Goal: Task Accomplishment & Management: Complete application form

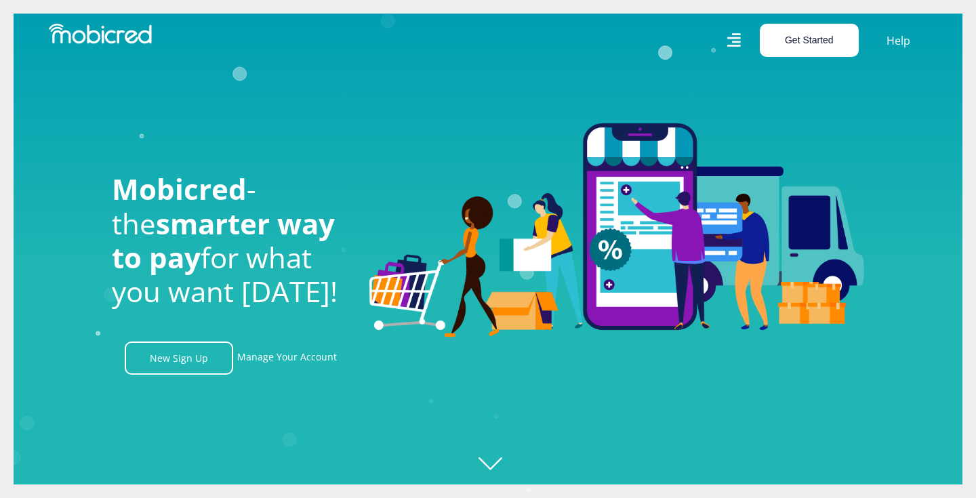
click at [834, 37] on button "Get Started" at bounding box center [809, 40] width 99 height 33
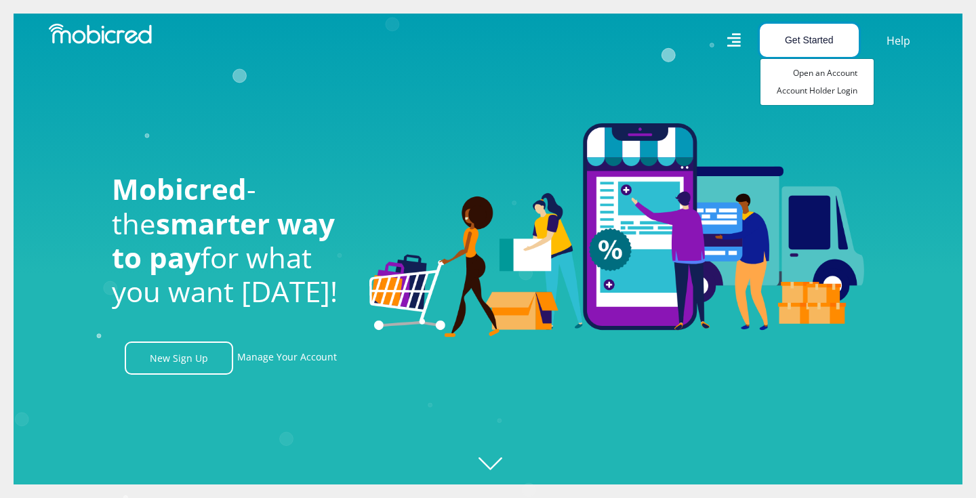
scroll to position [0, 966]
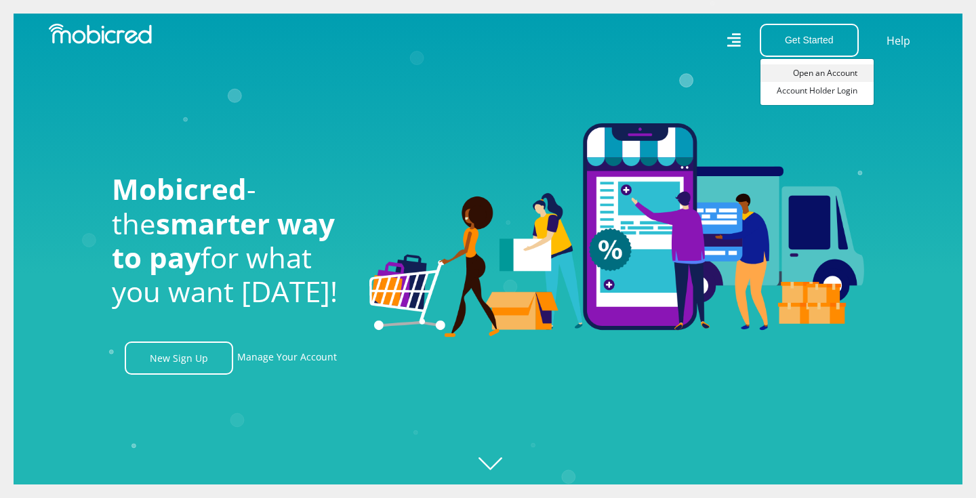
click at [836, 66] on link "Open an Account" at bounding box center [817, 73] width 113 height 18
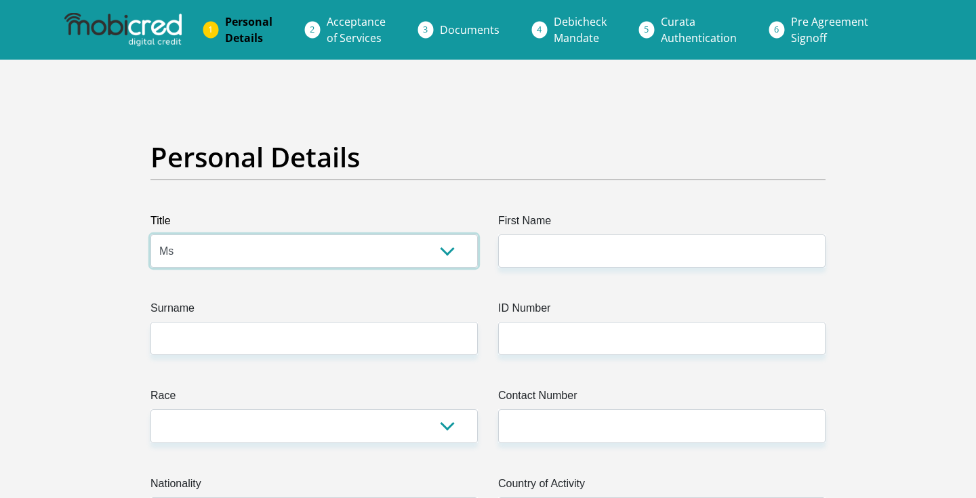
select select "Mrs"
type input "[PERSON_NAME]"
type input "S"
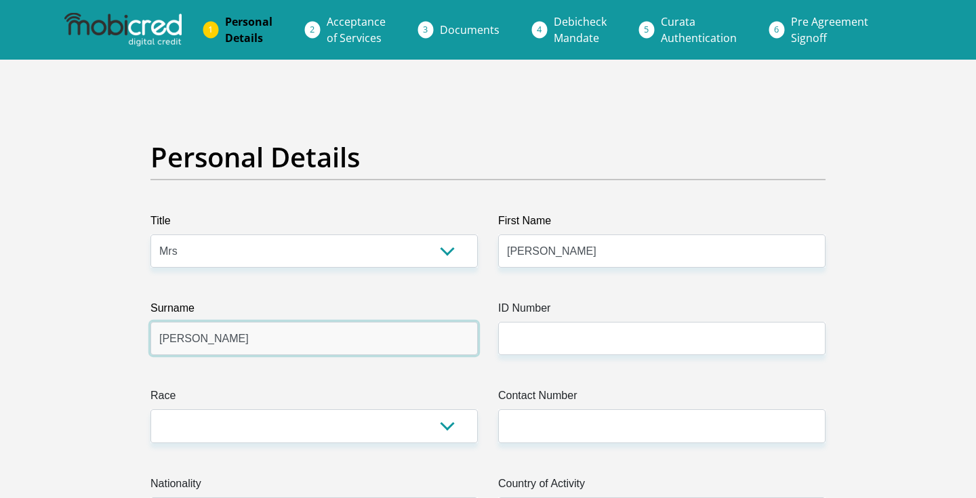
type input "[PERSON_NAME]"
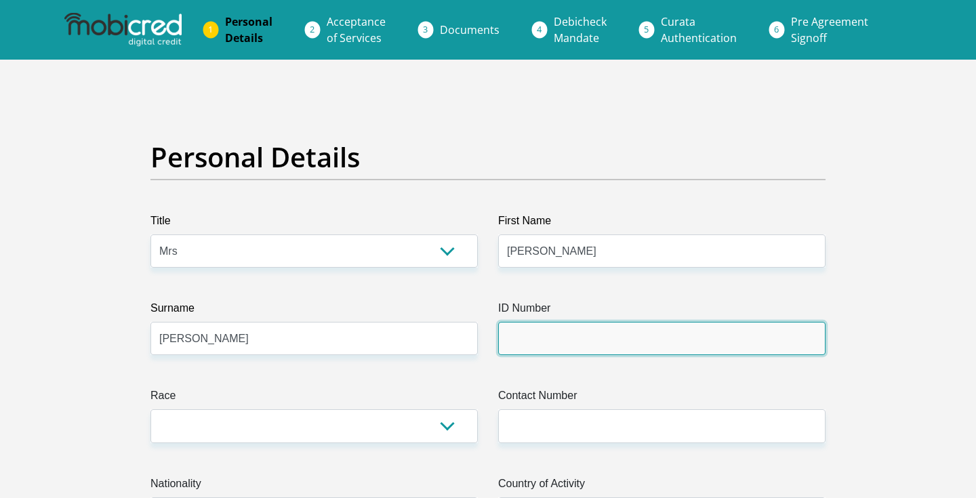
click at [599, 344] on input "ID Number" at bounding box center [662, 338] width 328 height 33
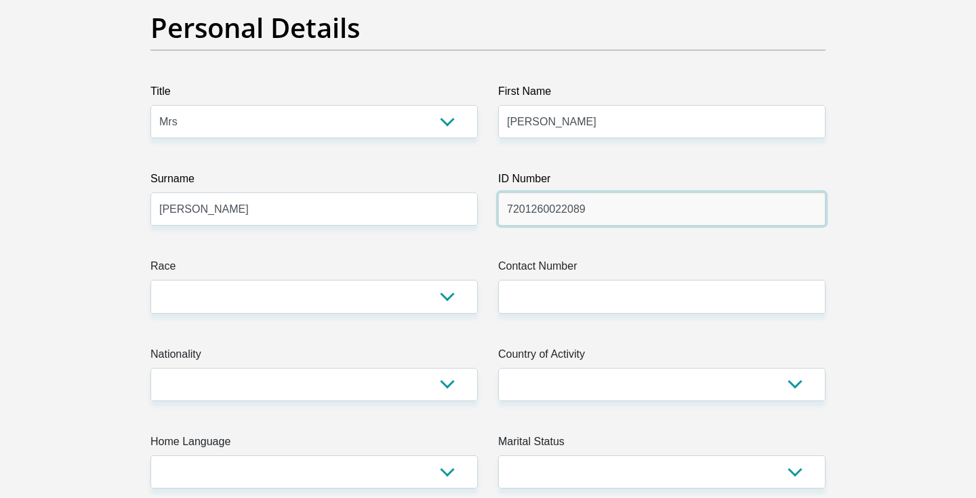
scroll to position [133, 0]
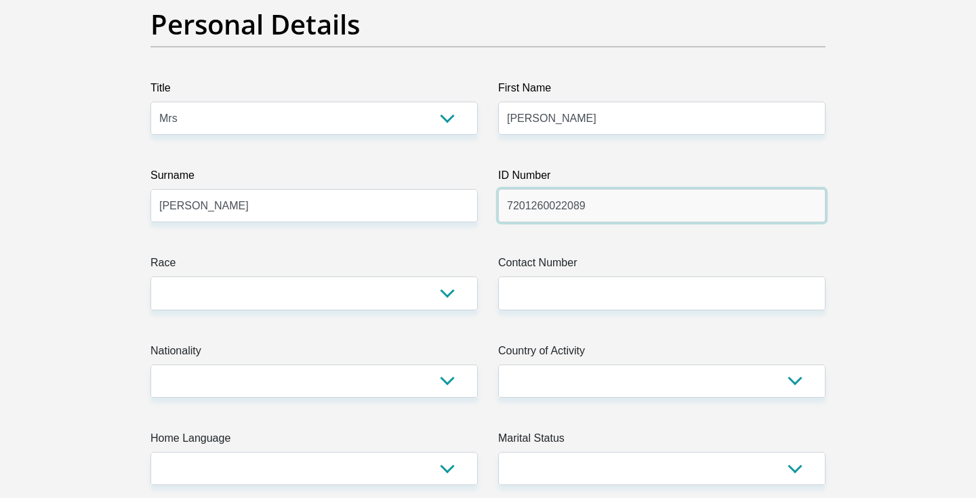
type input "7201260022089"
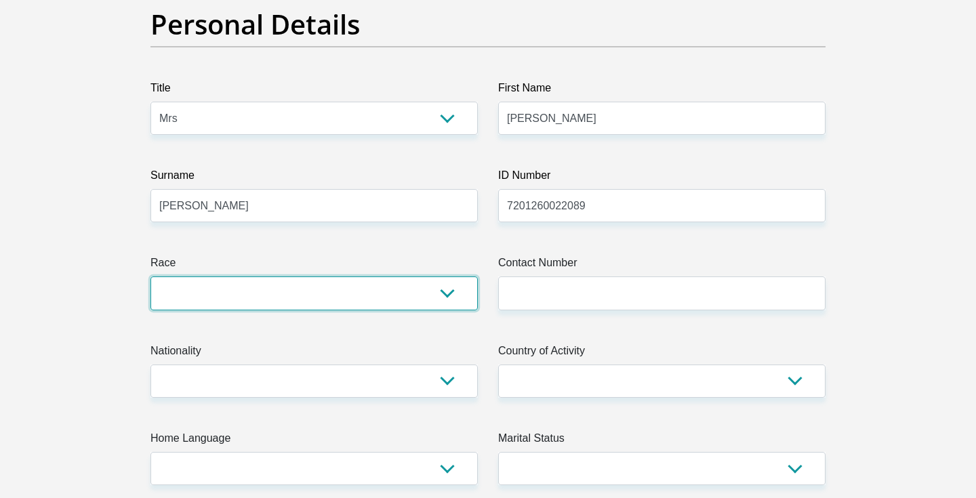
select select "4"
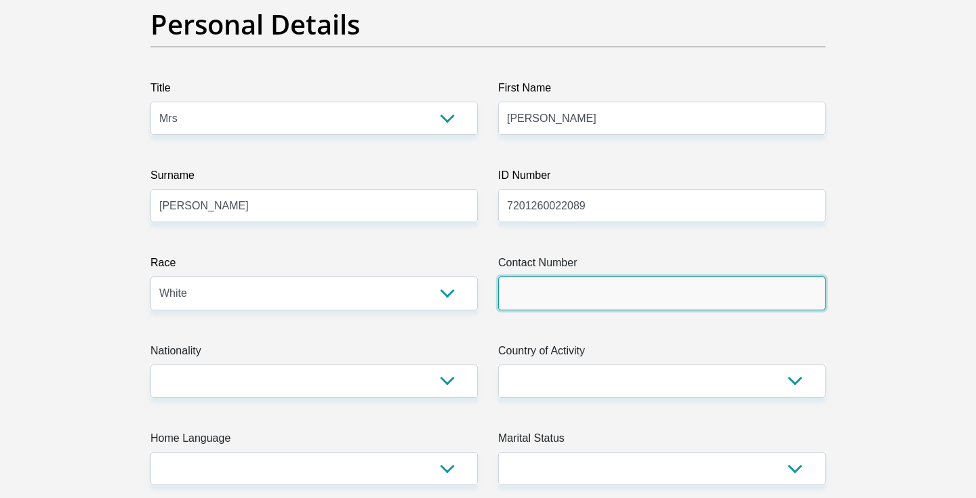
click at [578, 306] on input "Contact Number" at bounding box center [662, 293] width 328 height 33
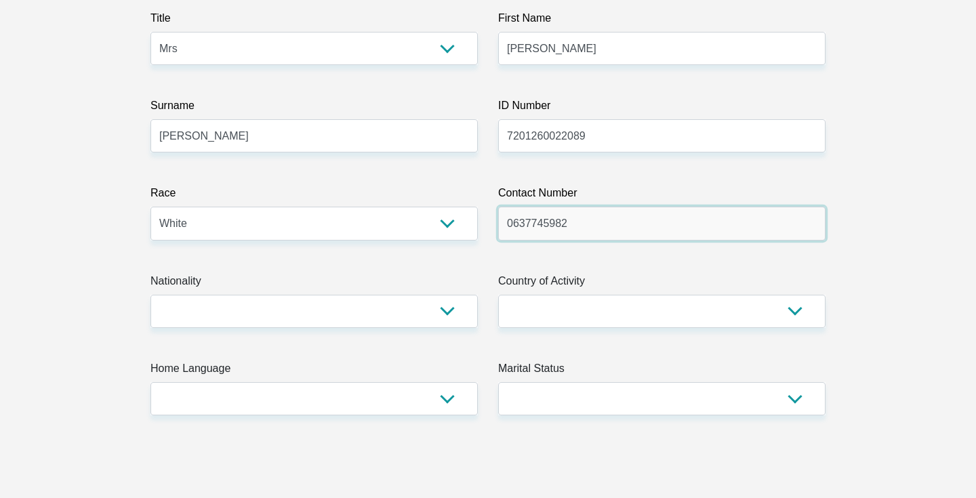
scroll to position [221, 0]
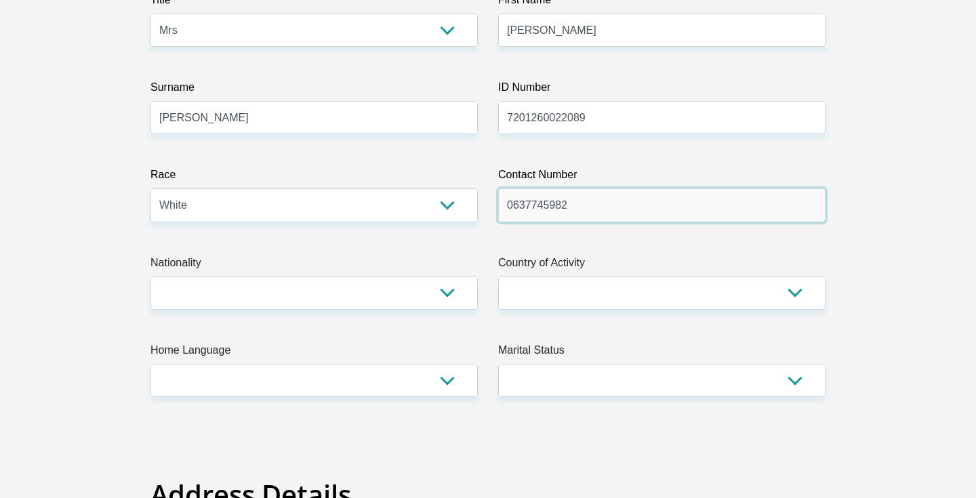
type input "0637745982"
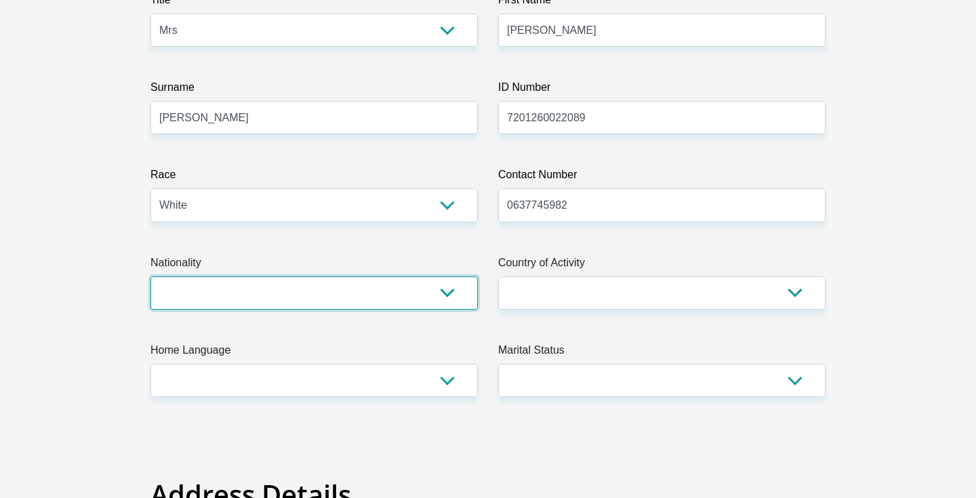
select select "ZAF"
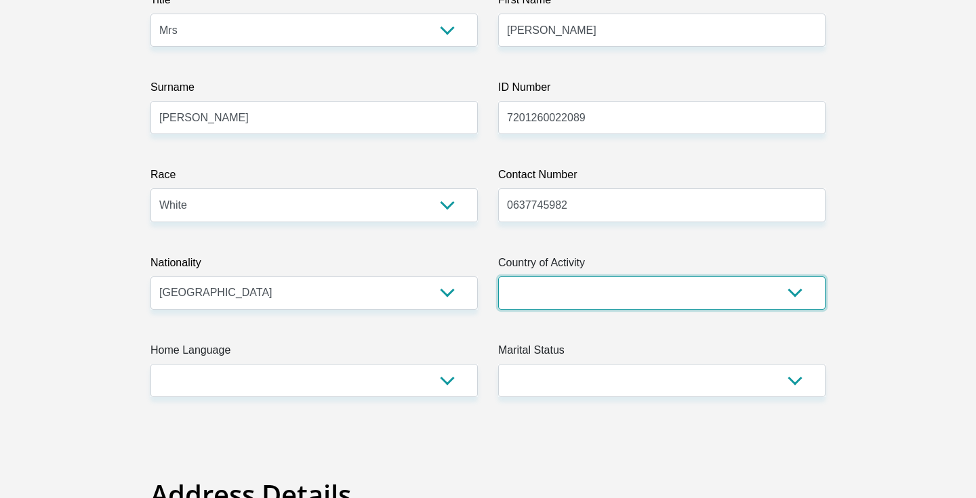
select select "ZAF"
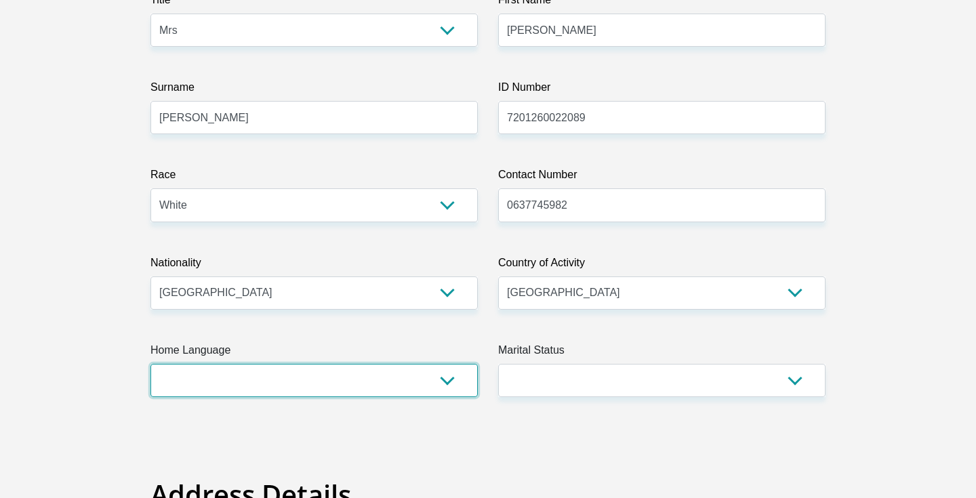
select select "eng"
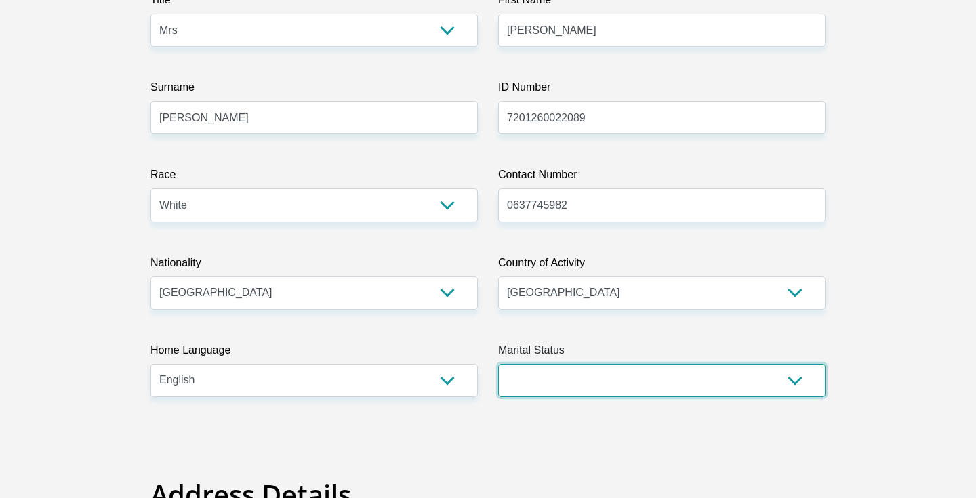
select select "4"
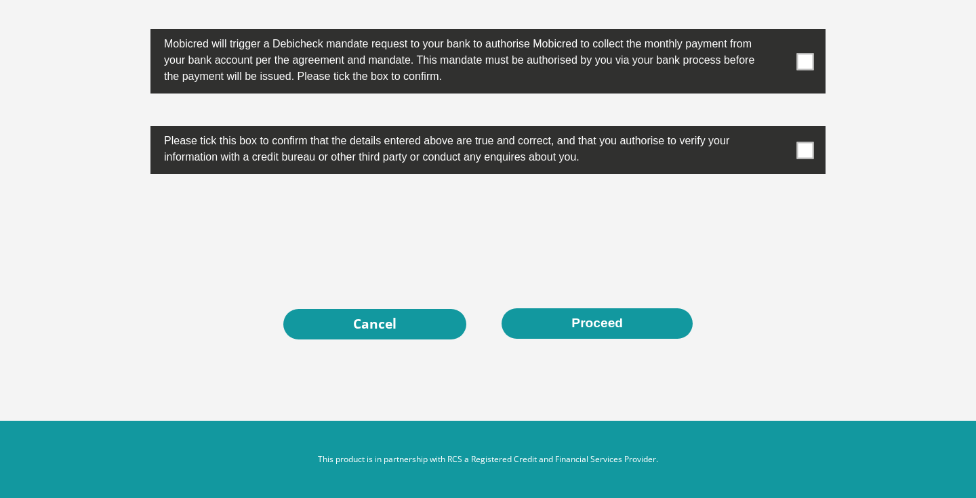
scroll to position [4366, 0]
